Goal: Information Seeking & Learning: Find specific fact

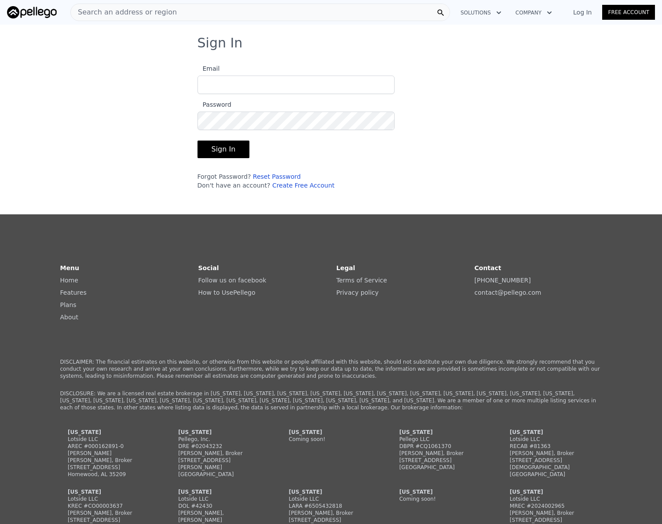
type input "[EMAIL_ADDRESS][DOMAIN_NAME]"
click at [209, 152] on button "Sign In" at bounding box center [223, 150] width 52 height 18
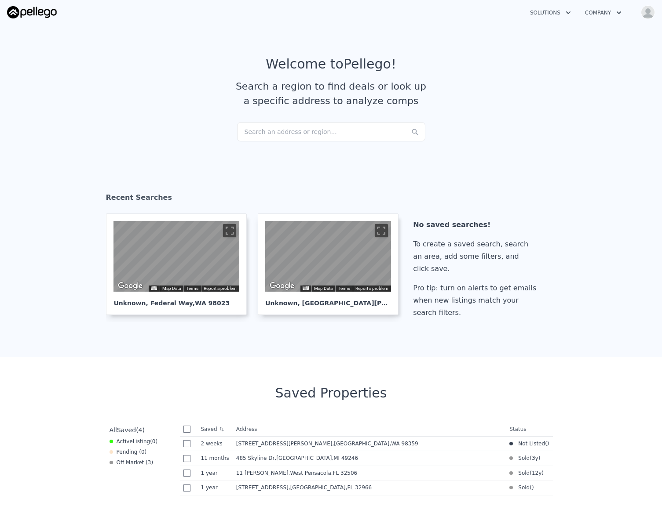
click at [247, 135] on div "Search an address or region..." at bounding box center [331, 131] width 188 height 19
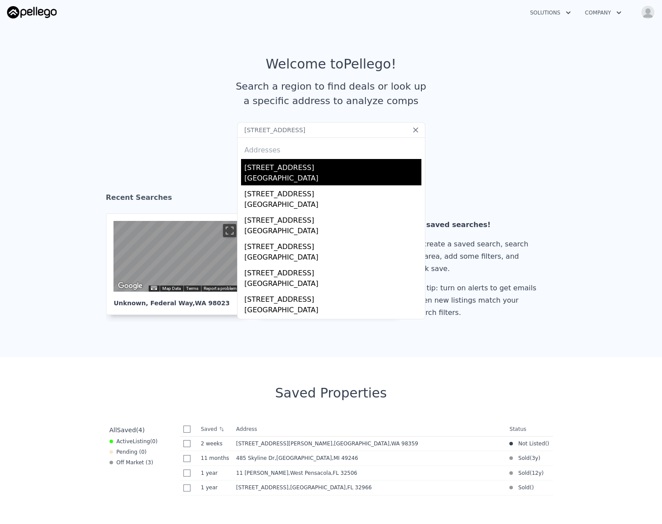
type input "[STREET_ADDRESS]"
click at [271, 178] on div "[GEOGRAPHIC_DATA]" at bounding box center [332, 179] width 177 height 12
